Goal: Navigation & Orientation: Go to known website

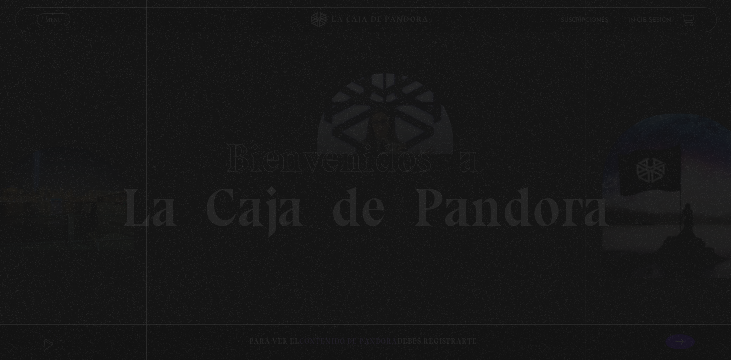
click at [458, 229] on h1 "Bienvenidos a La Caja de Pandora" at bounding box center [365, 180] width 489 height 108
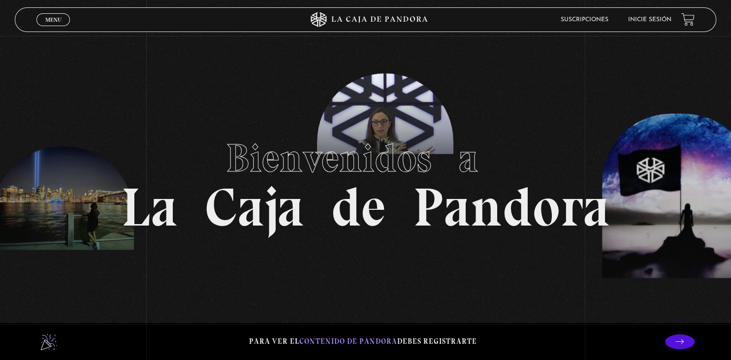
click at [458, 229] on h1 "Bienvenidos a La Caja de Pandora" at bounding box center [365, 180] width 489 height 108
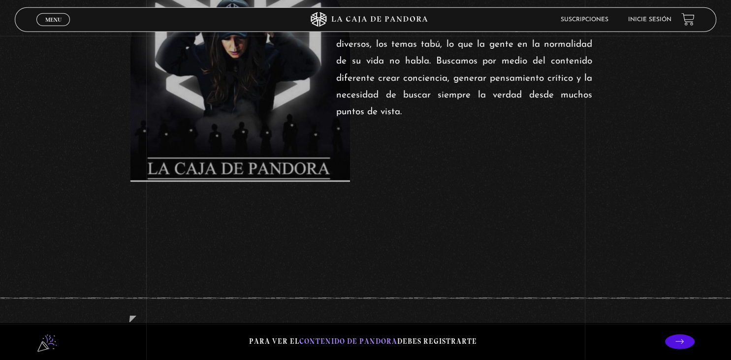
scroll to position [467, 0]
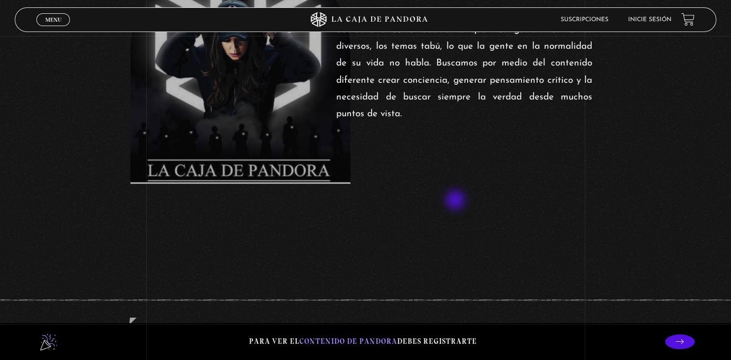
click at [456, 197] on section "Somos una comunidad a la que nos gustan los temas diversos, los temas tabú, lo …" at bounding box center [365, 72] width 731 height 360
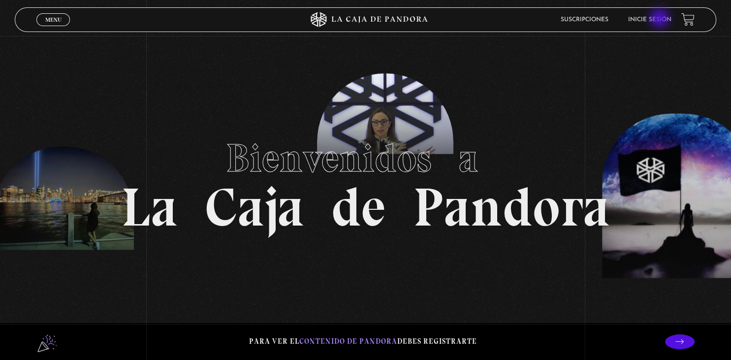
click at [660, 19] on link "Inicie sesión" at bounding box center [649, 20] width 43 height 6
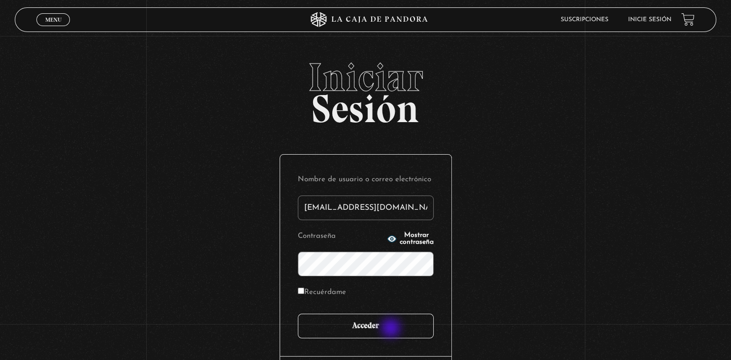
type input "sandyelg@hotmail.com"
click at [390, 329] on input "Acceder" at bounding box center [366, 325] width 136 height 25
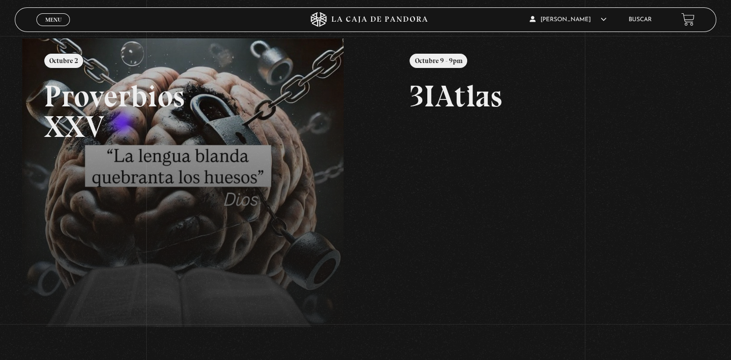
scroll to position [155, 0]
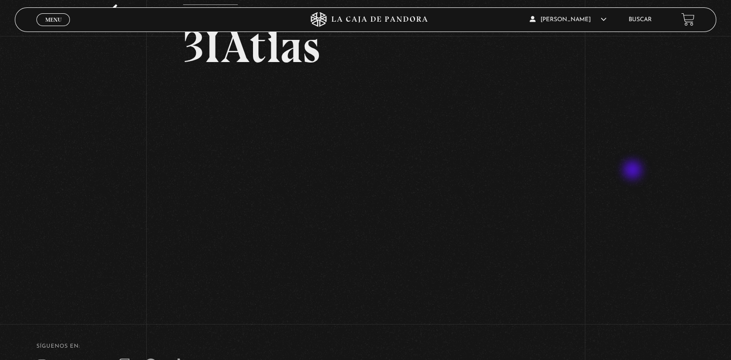
scroll to position [52, 0]
